Goal: Transaction & Acquisition: Book appointment/travel/reservation

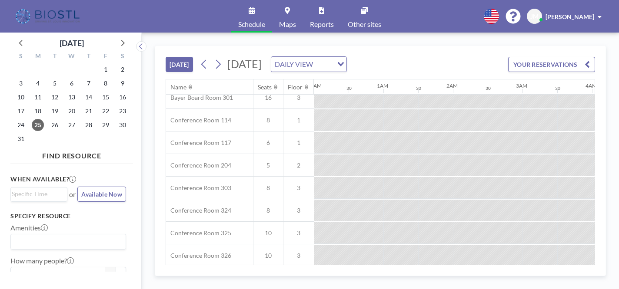
scroll to position [255, 0]
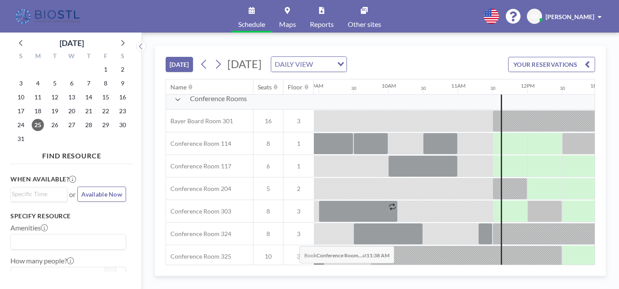
scroll to position [233, 621]
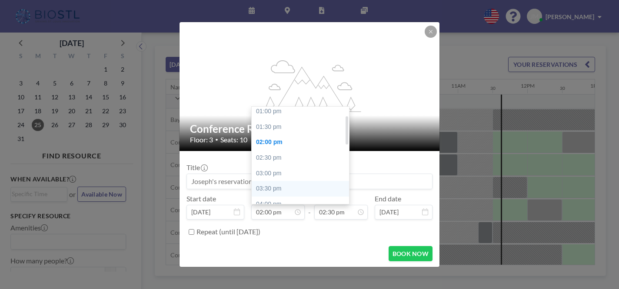
scroll to position [28, 0]
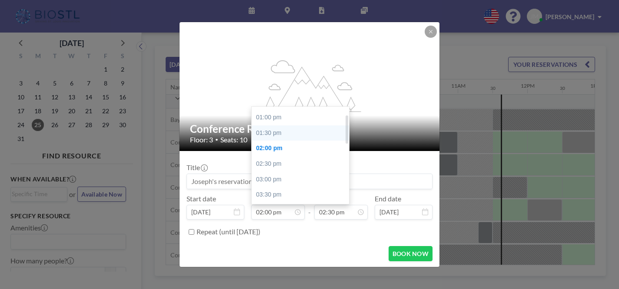
click at [288, 126] on div "01:30 pm" at bounding box center [300, 134] width 97 height 16
type input "01:30 pm"
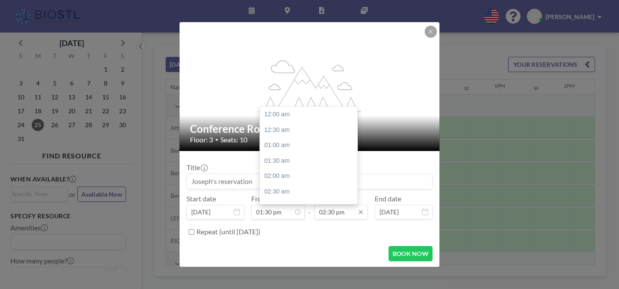
scroll to position [402, 0]
click at [329, 205] on input "02:30 pm" at bounding box center [340, 212] width 53 height 15
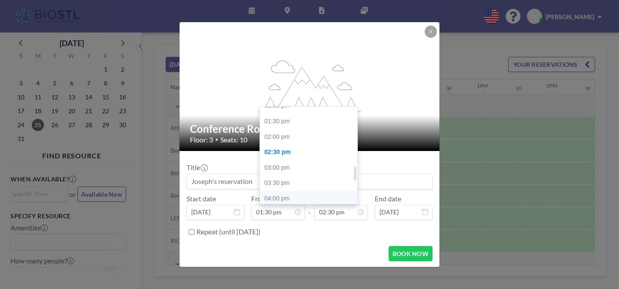
scroll to position [411, 0]
click at [287, 175] on div "03:30 pm" at bounding box center [308, 183] width 97 height 16
type input "03:30 pm"
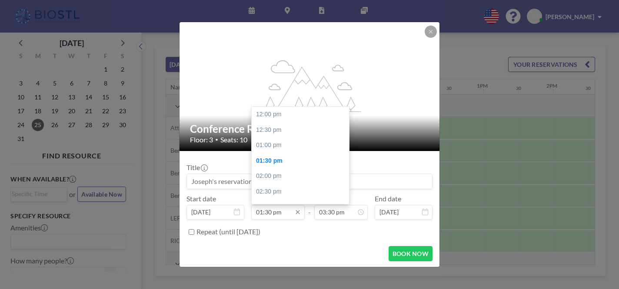
scroll to position [42, 0]
click at [278, 205] on input "01:30 pm" at bounding box center [277, 212] width 53 height 15
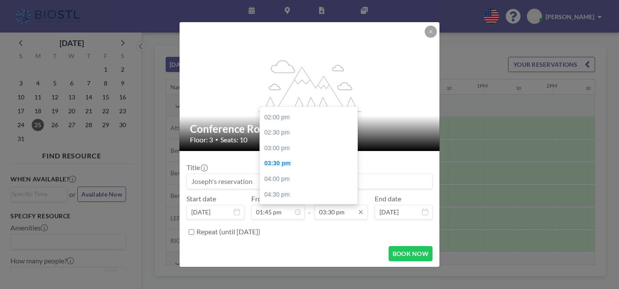
type input "01:45 pm"
click at [330, 205] on input "03:30 pm" at bounding box center [340, 212] width 53 height 15
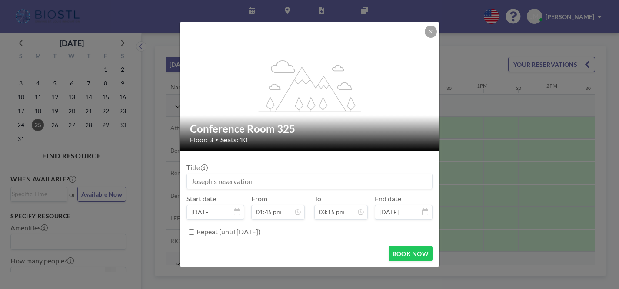
type input "03:15 pm"
click at [274, 174] on input at bounding box center [309, 181] width 245 height 15
type input "Omniose"
click at [389, 246] on button "BOOK NOW" at bounding box center [411, 253] width 44 height 15
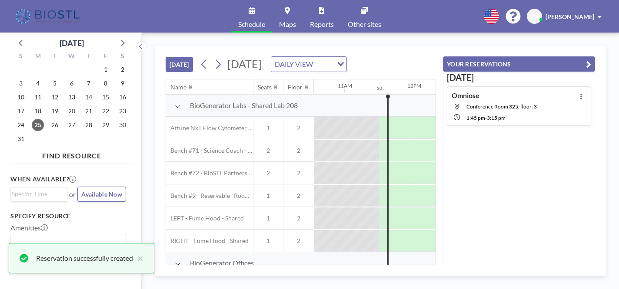
scroll to position [0, 0]
